Goal: Task Accomplishment & Management: Manage account settings

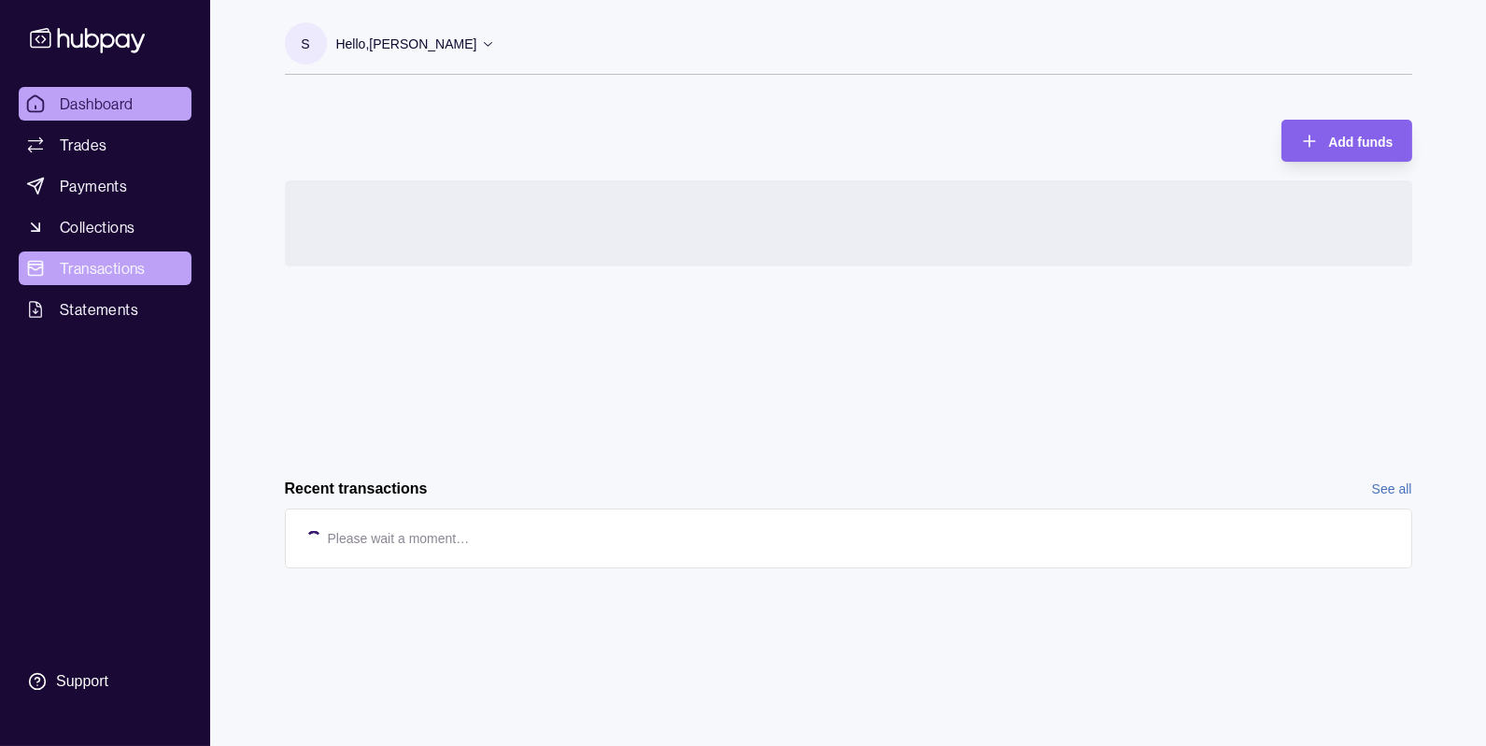
click at [85, 269] on span "Transactions" at bounding box center [103, 268] width 86 height 22
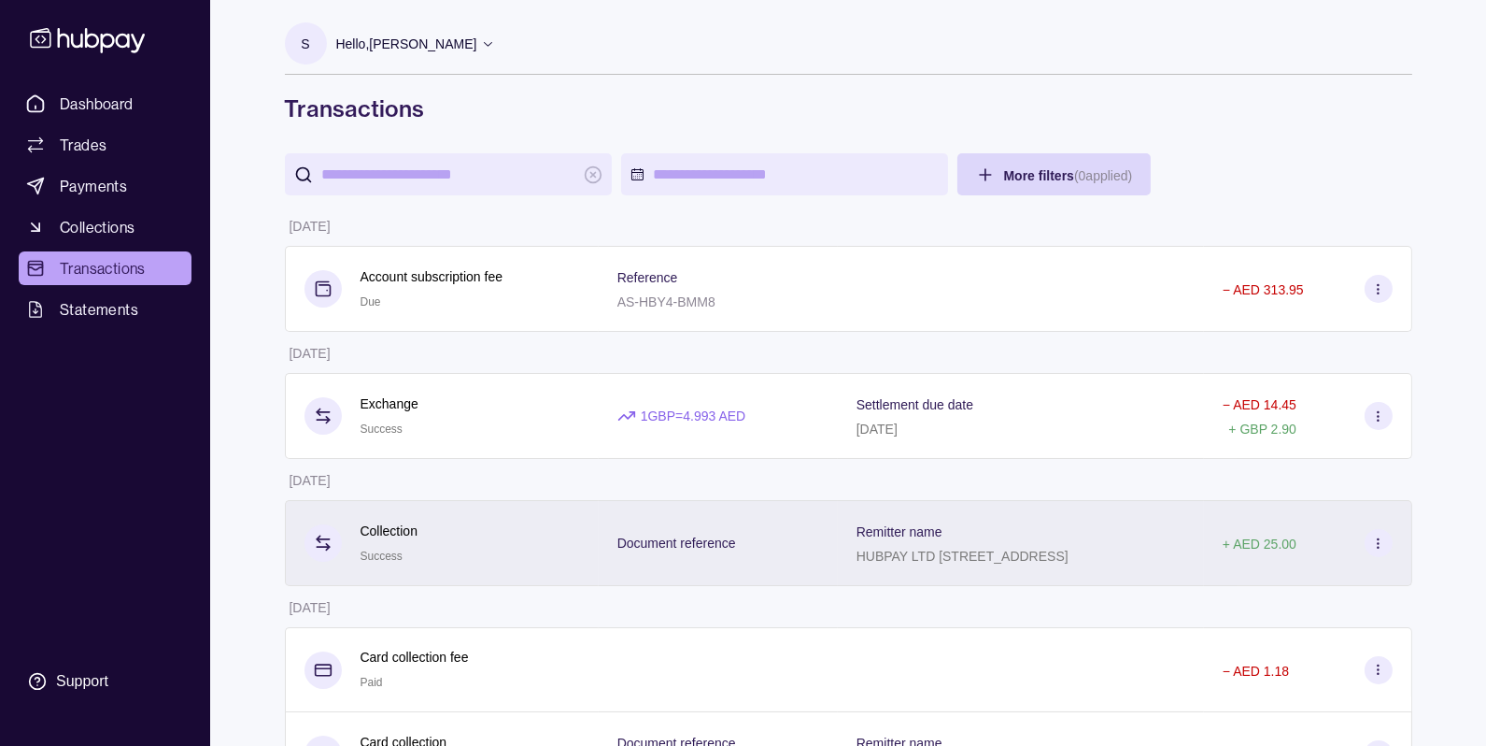
click at [482, 505] on div "Collection Success" at bounding box center [442, 543] width 314 height 86
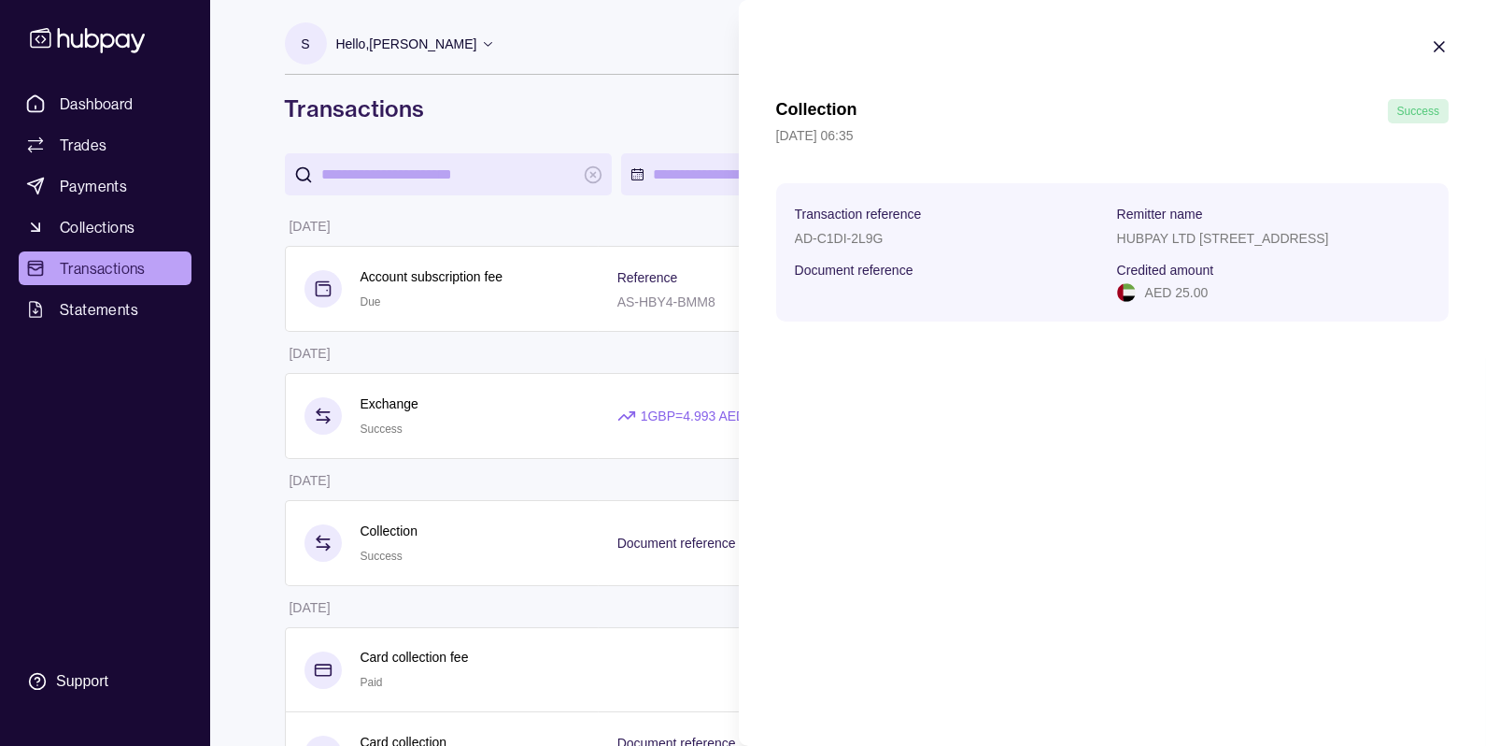
click at [1425, 52] on section "Collection Success [DATE] 06:35 Transaction reference AD-C1DI-2L9G Remitter nam…" at bounding box center [1112, 179] width 747 height 359
click at [1448, 45] on icon "button" at bounding box center [1439, 46] width 19 height 19
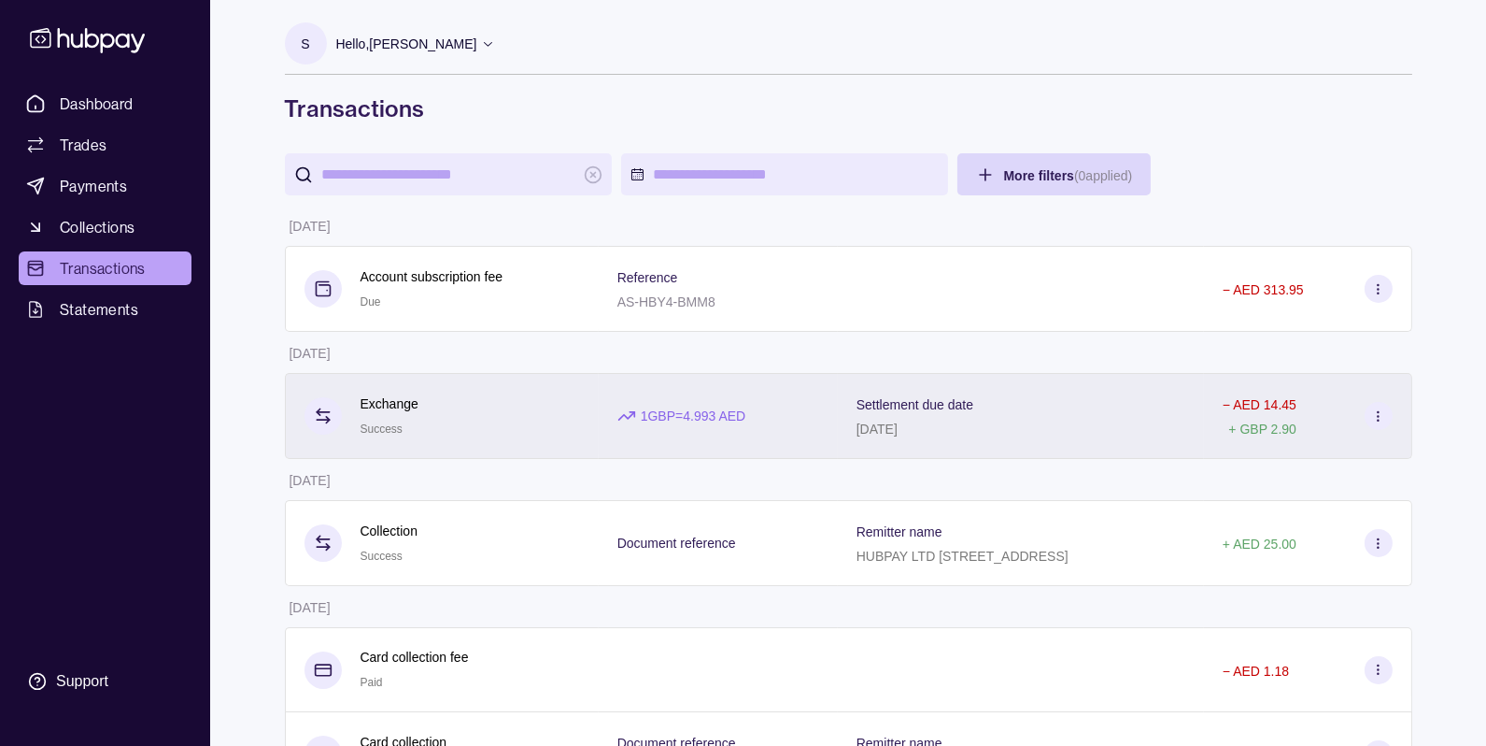
scroll to position [210, 0]
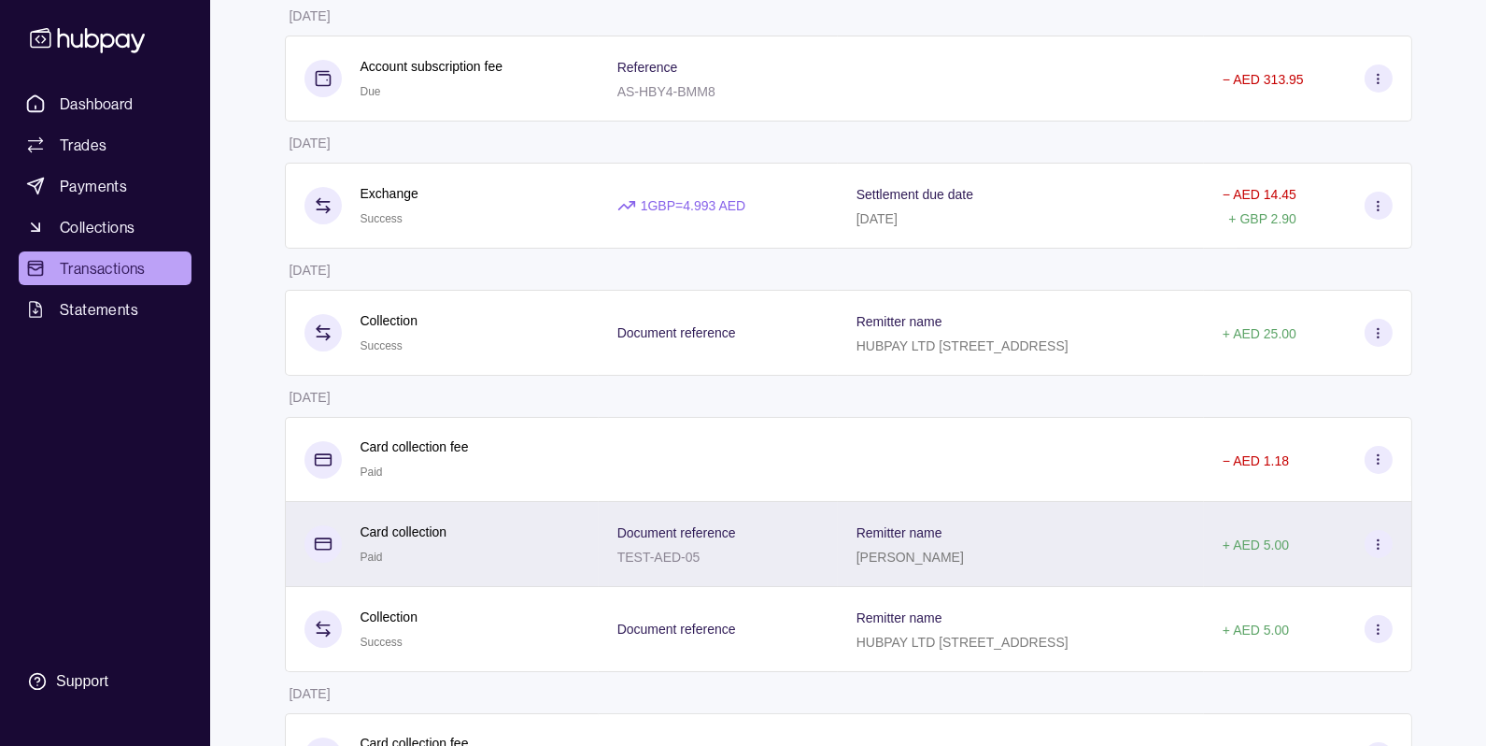
click at [535, 547] on div "Card collection Paid" at bounding box center [443, 544] width 276 height 46
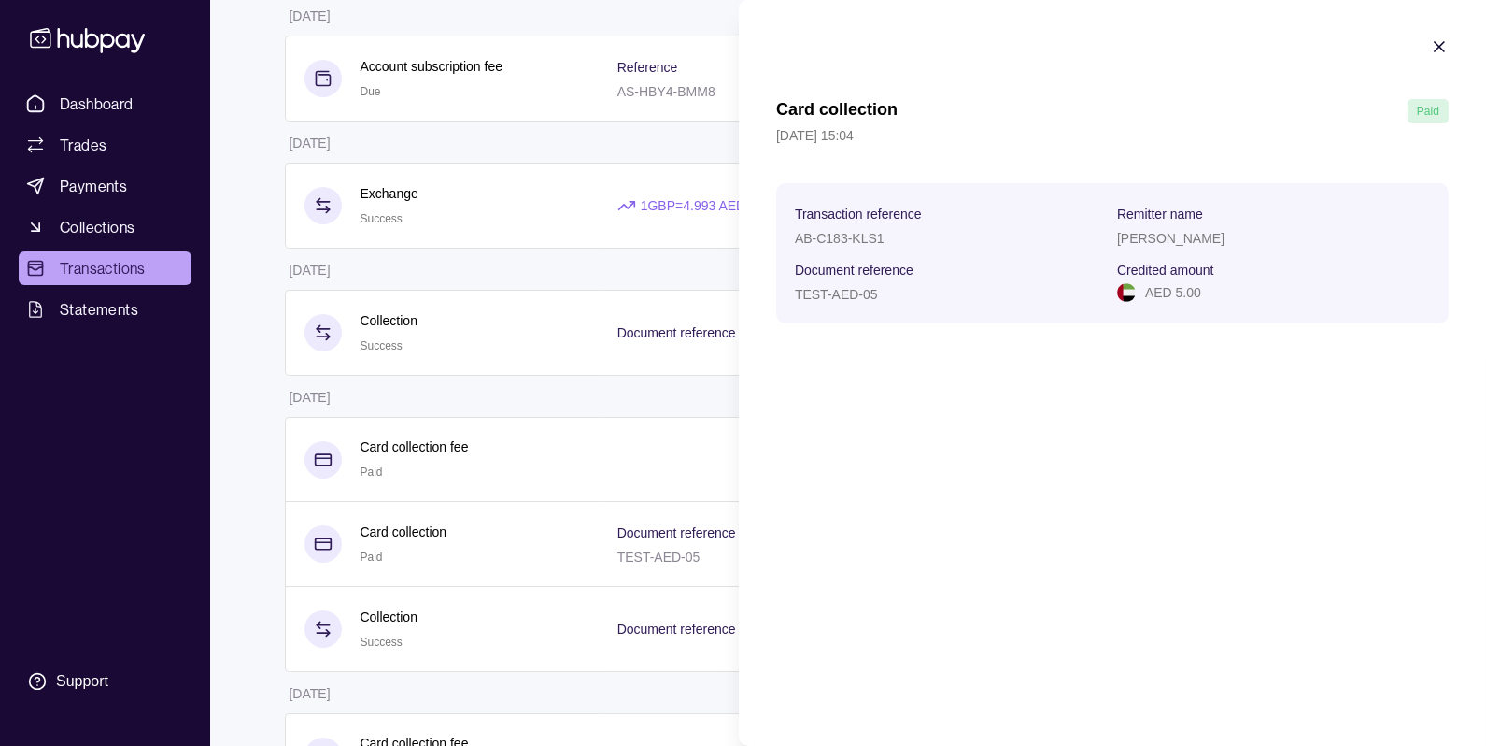
click at [1438, 45] on icon "button" at bounding box center [1439, 46] width 9 height 9
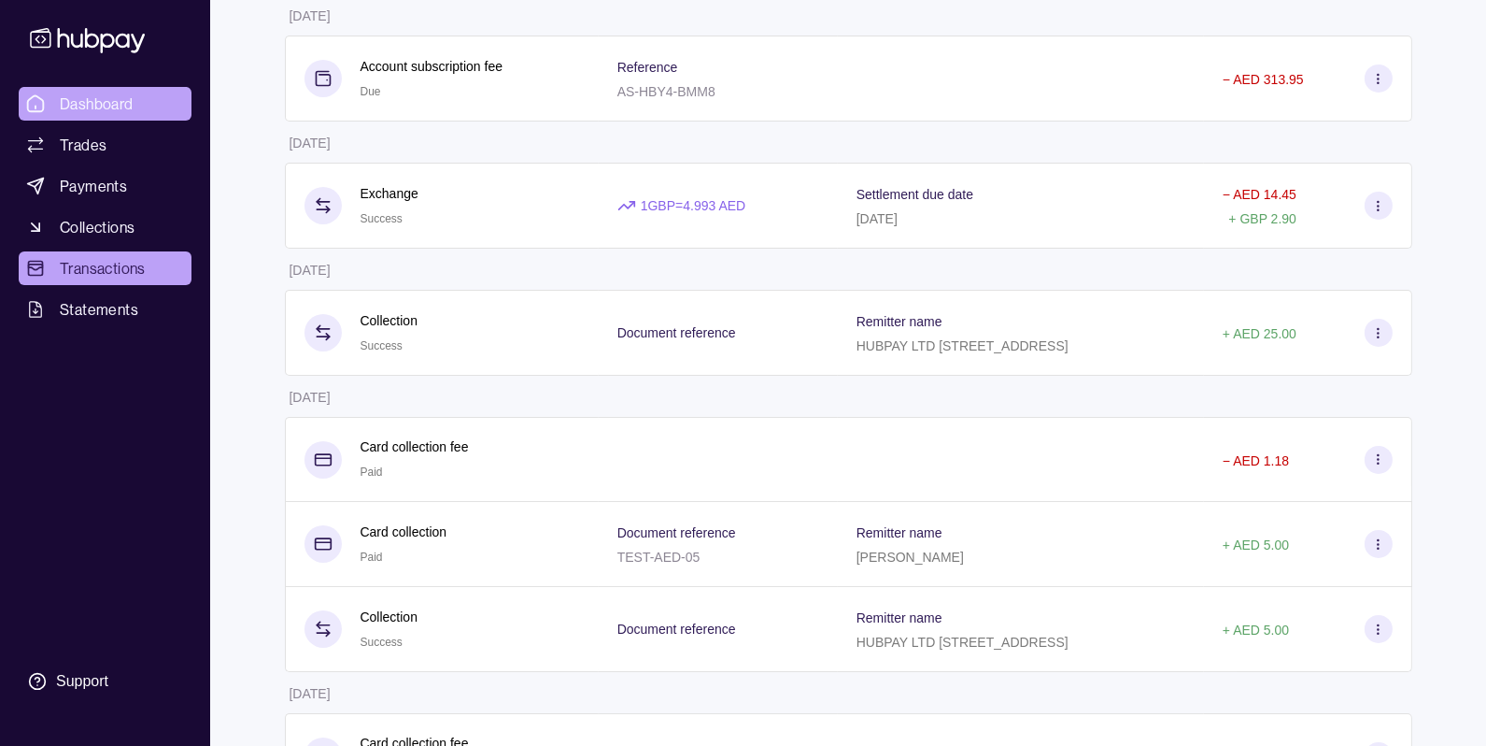
click at [104, 95] on span "Dashboard" at bounding box center [97, 103] width 74 height 22
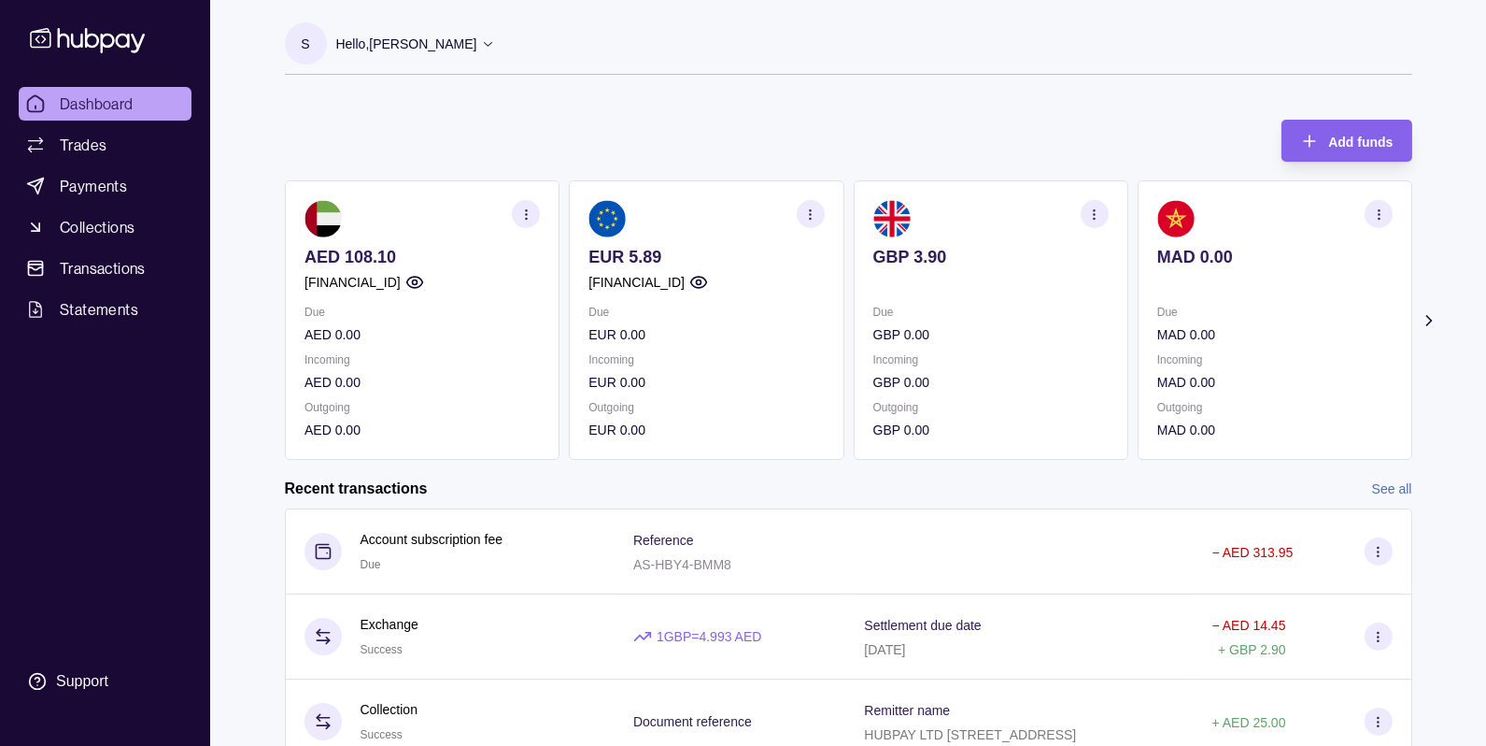
click at [429, 34] on p "Hello, [PERSON_NAME]" at bounding box center [406, 44] width 141 height 21
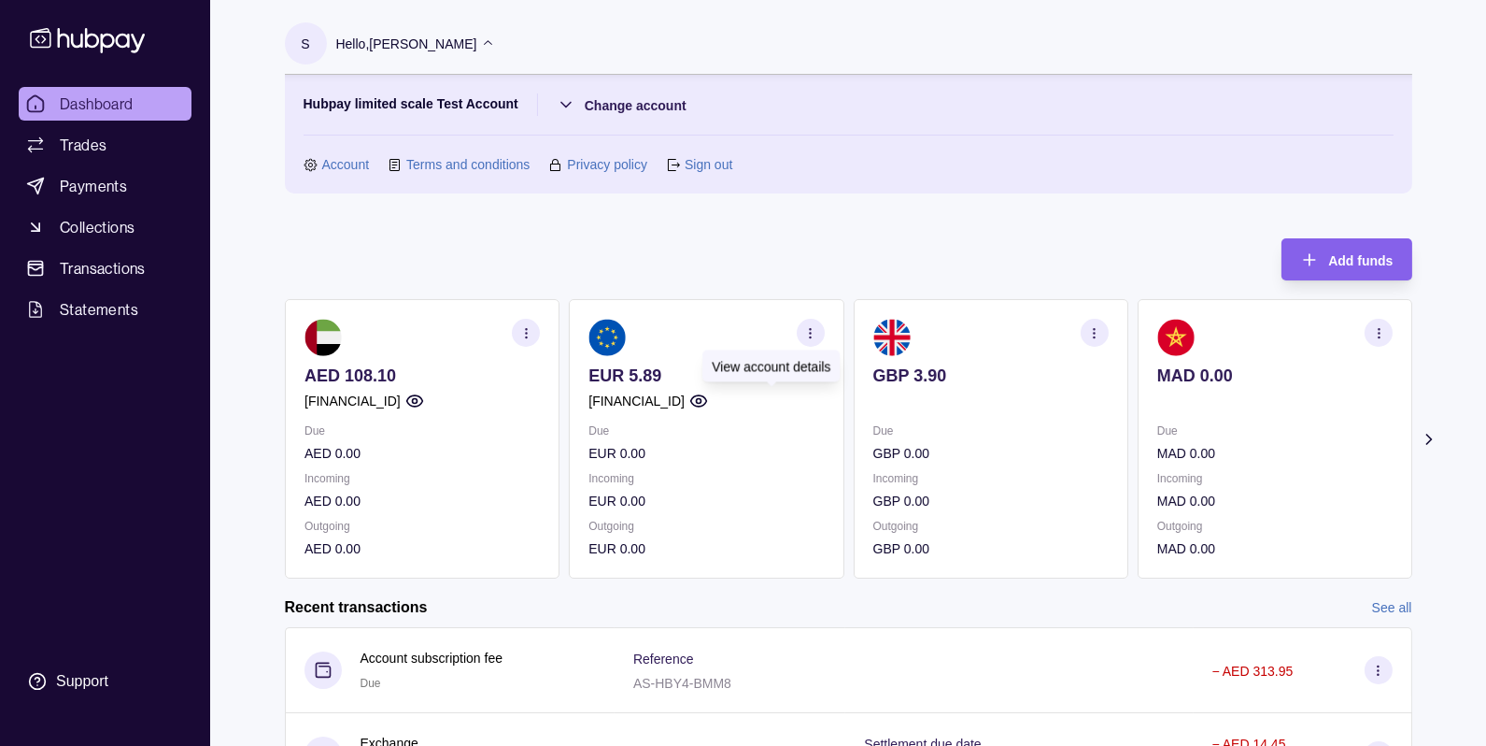
click at [701, 402] on circle "button" at bounding box center [698, 401] width 5 height 5
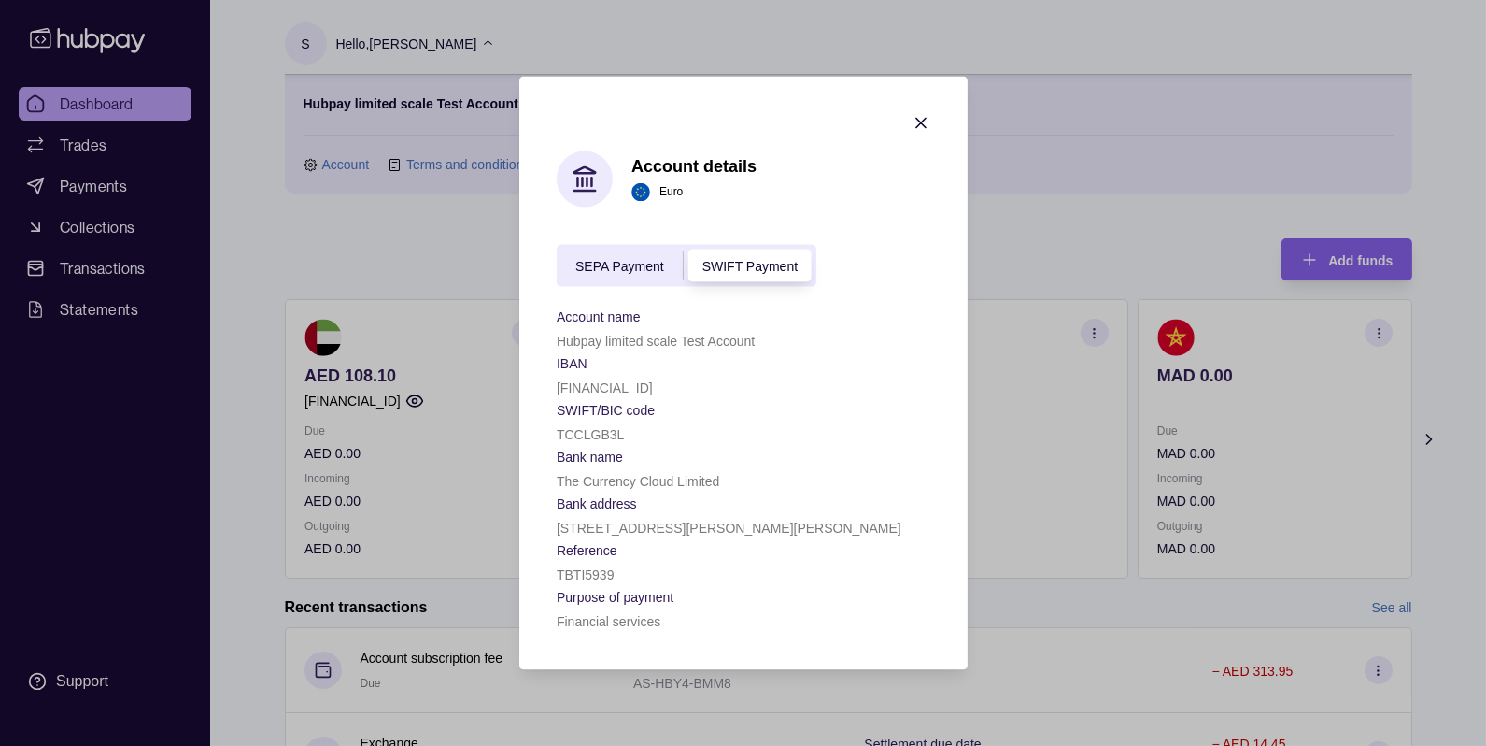
click at [632, 269] on span "SEPA Payment" at bounding box center [620, 266] width 89 height 15
click at [924, 121] on icon "button" at bounding box center [921, 123] width 19 height 19
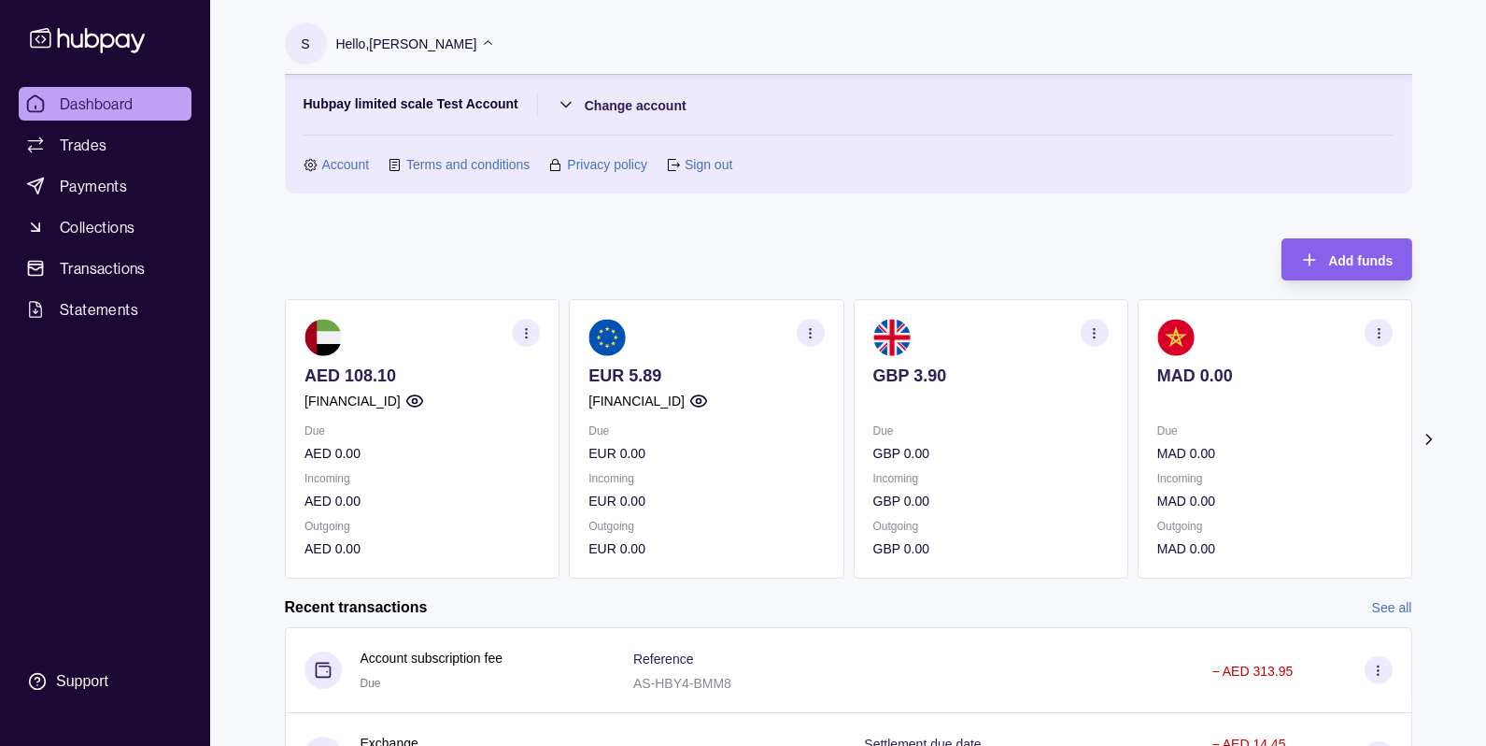
click at [524, 330] on icon "button" at bounding box center [526, 333] width 14 height 14
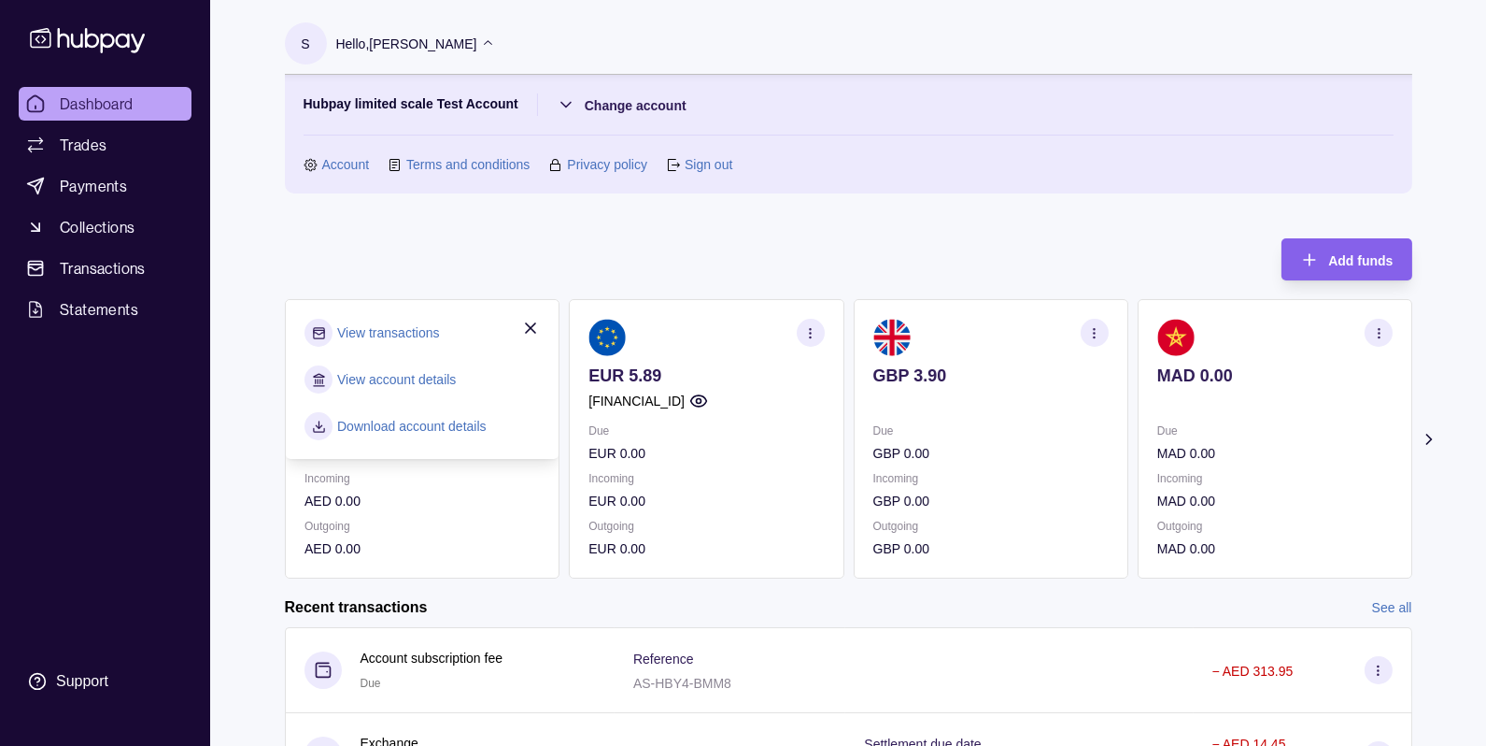
click at [444, 434] on link "Download account details" at bounding box center [411, 426] width 149 height 21
click at [808, 335] on icon "button" at bounding box center [810, 333] width 14 height 14
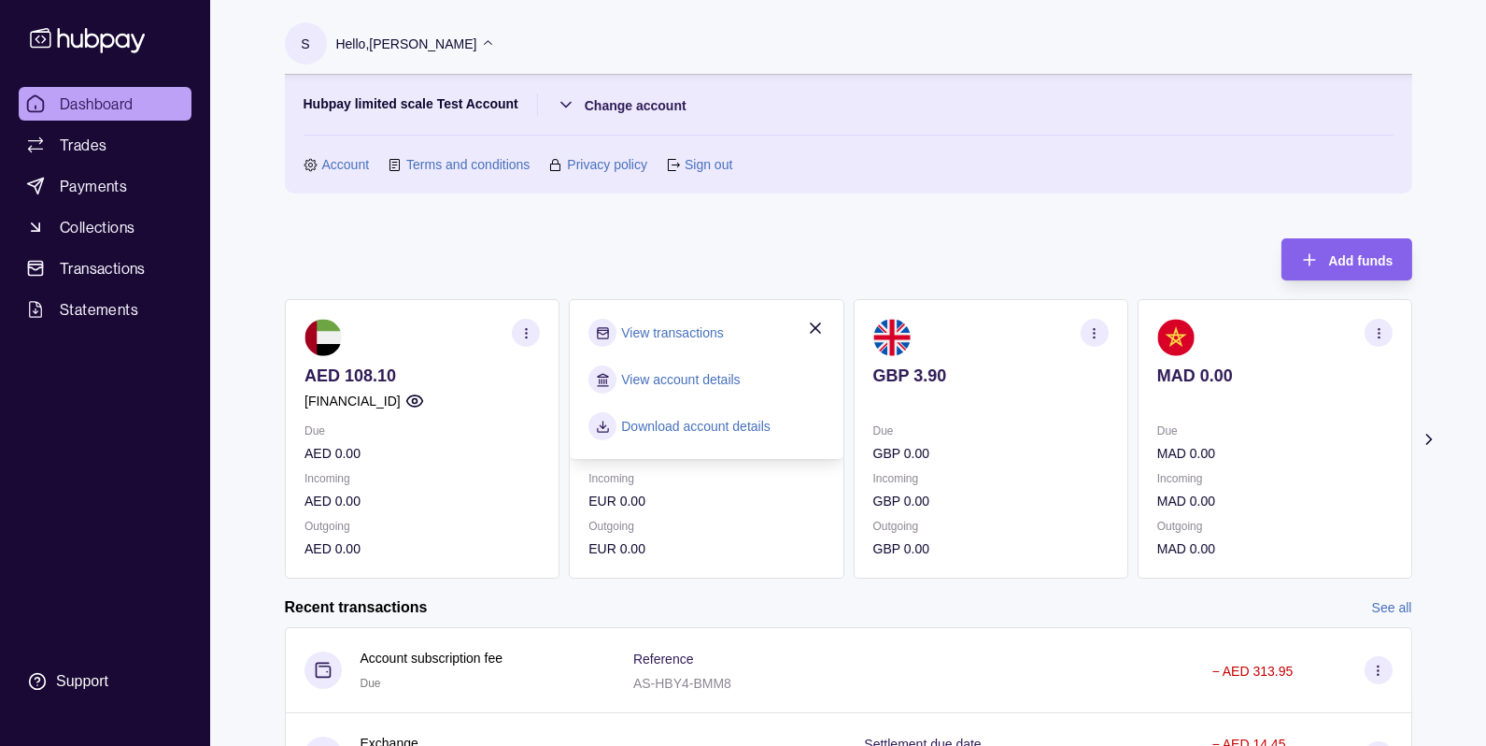
click at [736, 425] on link "Download account details" at bounding box center [695, 426] width 149 height 21
click at [358, 163] on link "Account" at bounding box center [346, 164] width 48 height 21
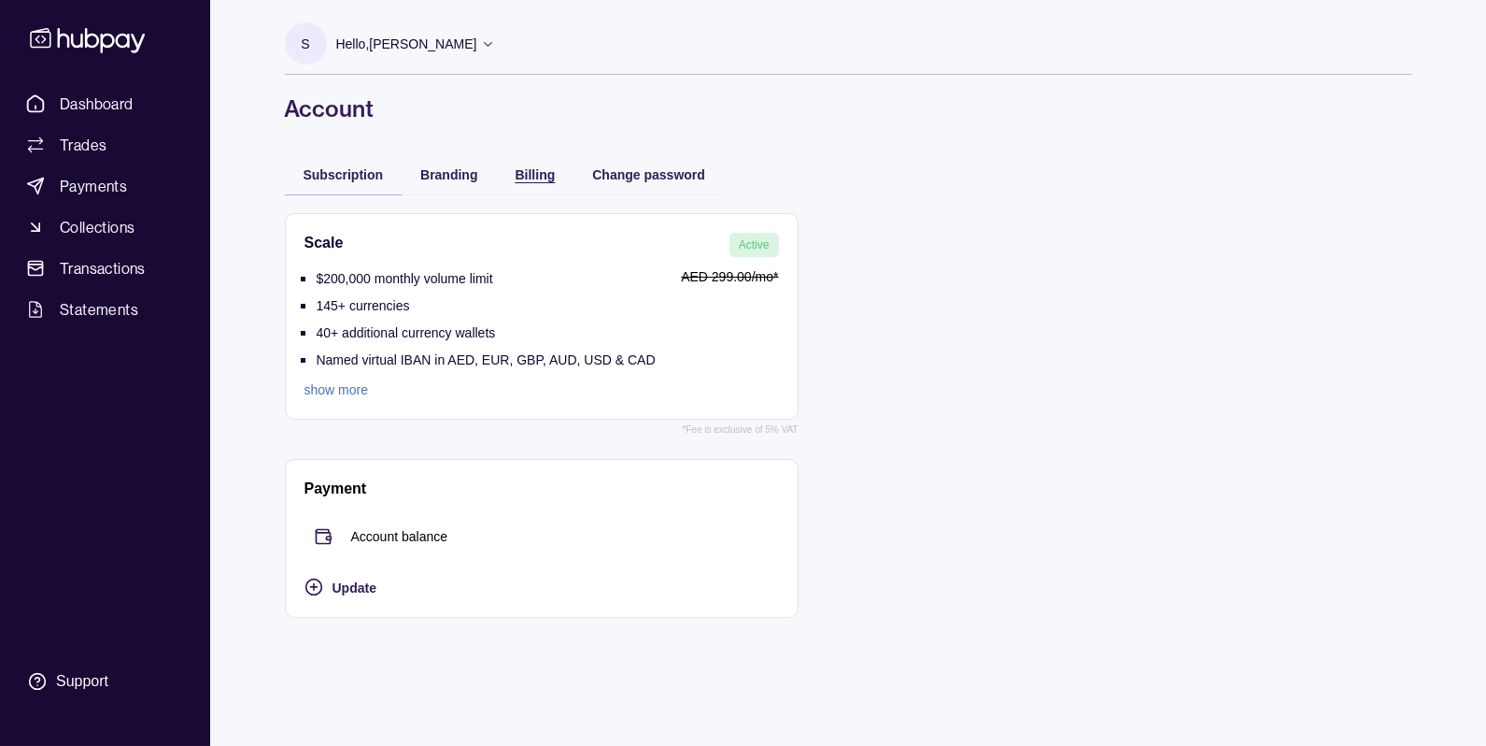
click at [520, 178] on span "Billing" at bounding box center [536, 174] width 40 height 15
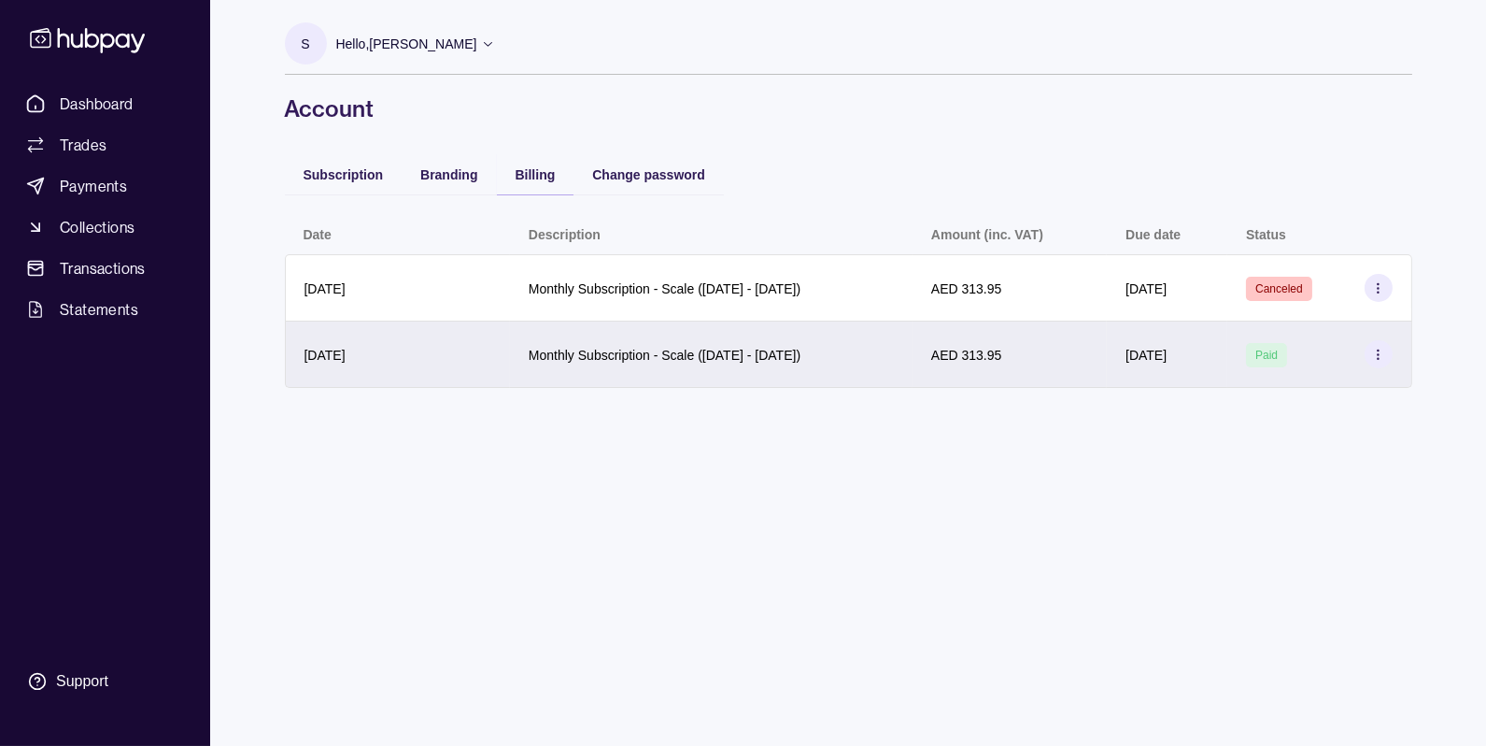
click at [592, 343] on div "Monthly Subscription - Scale ([DATE] - [DATE])" at bounding box center [665, 354] width 272 height 22
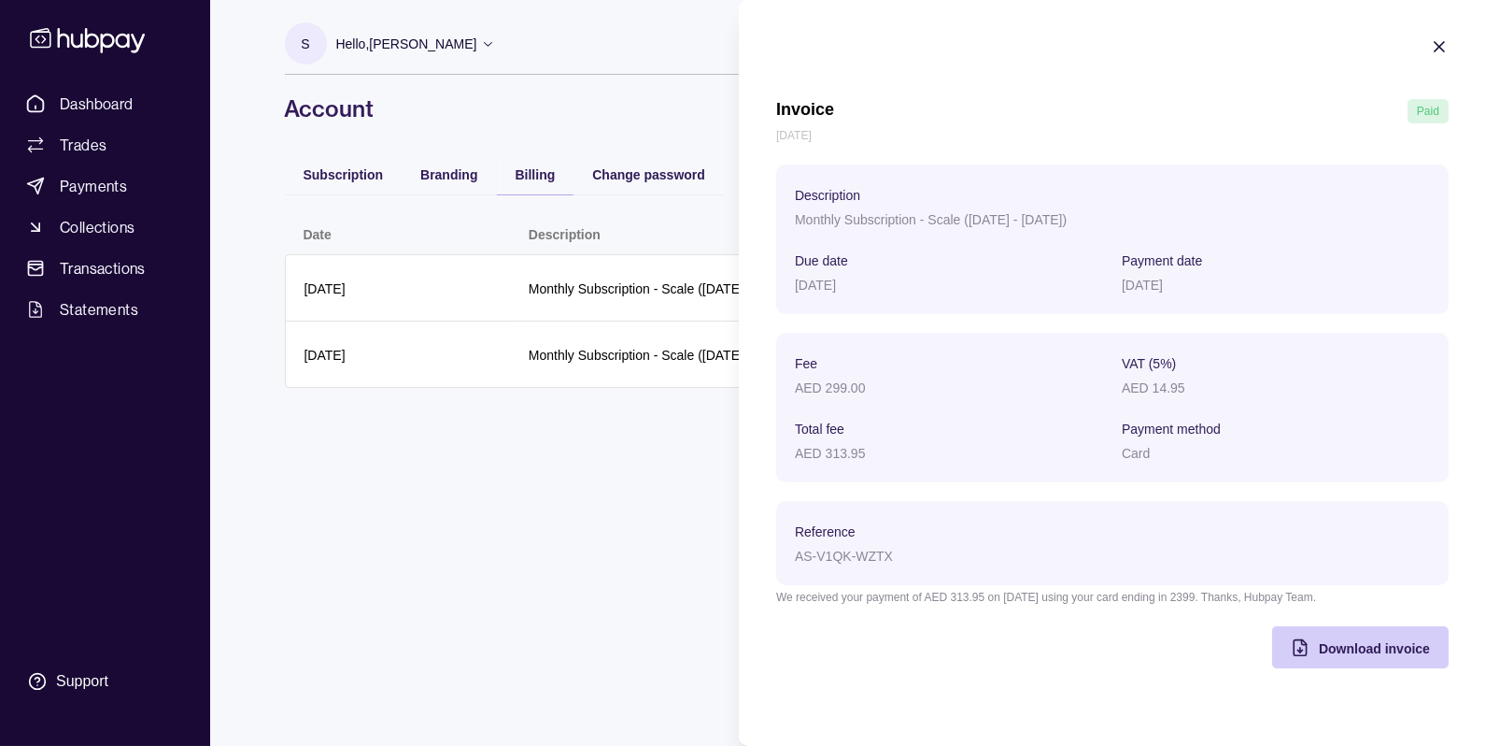
click at [1354, 658] on div "Download invoice" at bounding box center [1374, 647] width 111 height 22
